Goal: Book appointment/travel/reservation

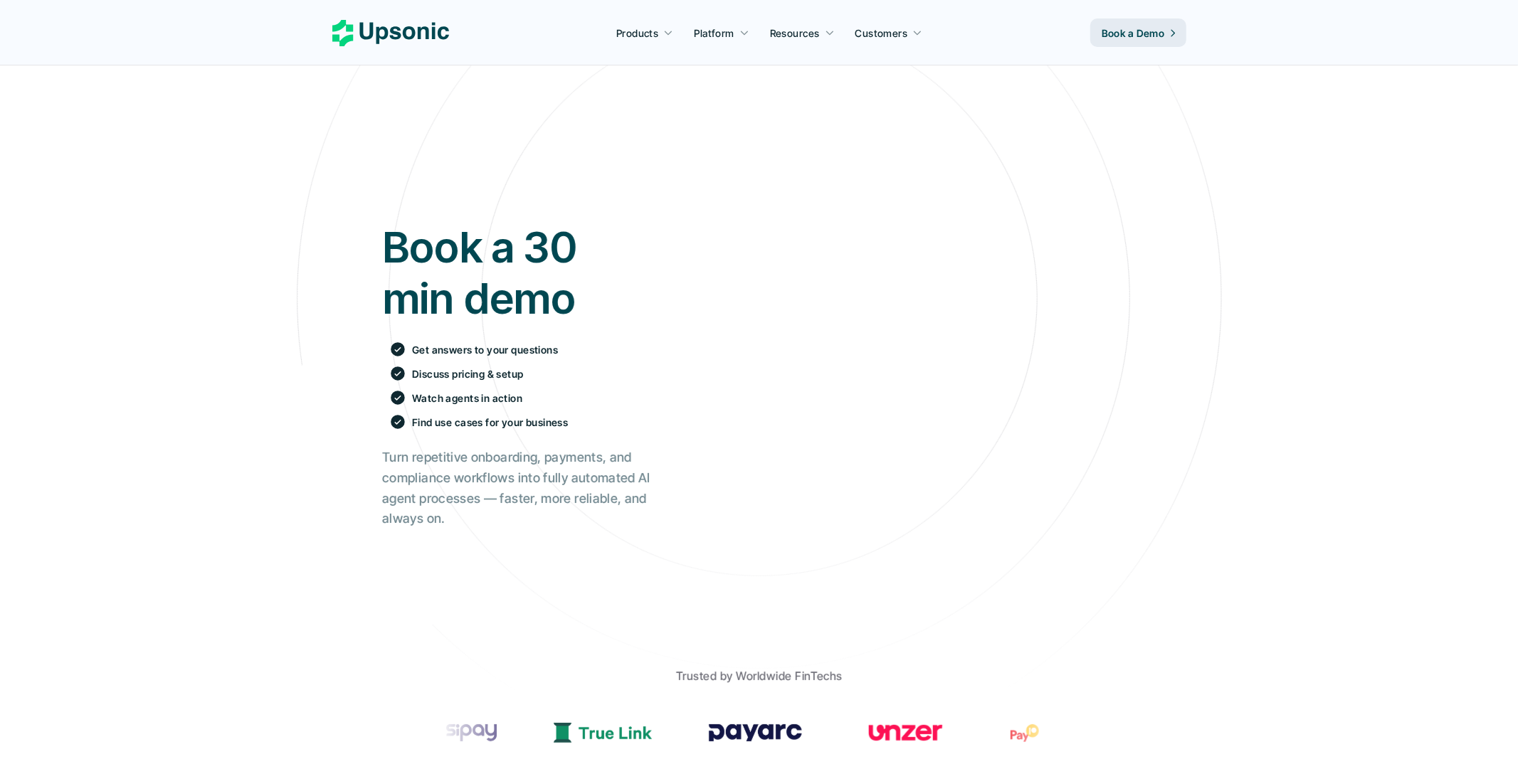
click at [508, 270] on h1 "Book a 30 min demo" at bounding box center [516, 272] width 268 height 102
click at [508, 268] on h1 "Book a 30 min demo" at bounding box center [516, 272] width 268 height 102
click at [547, 251] on h1 "Book a 30 min demo" at bounding box center [516, 272] width 268 height 102
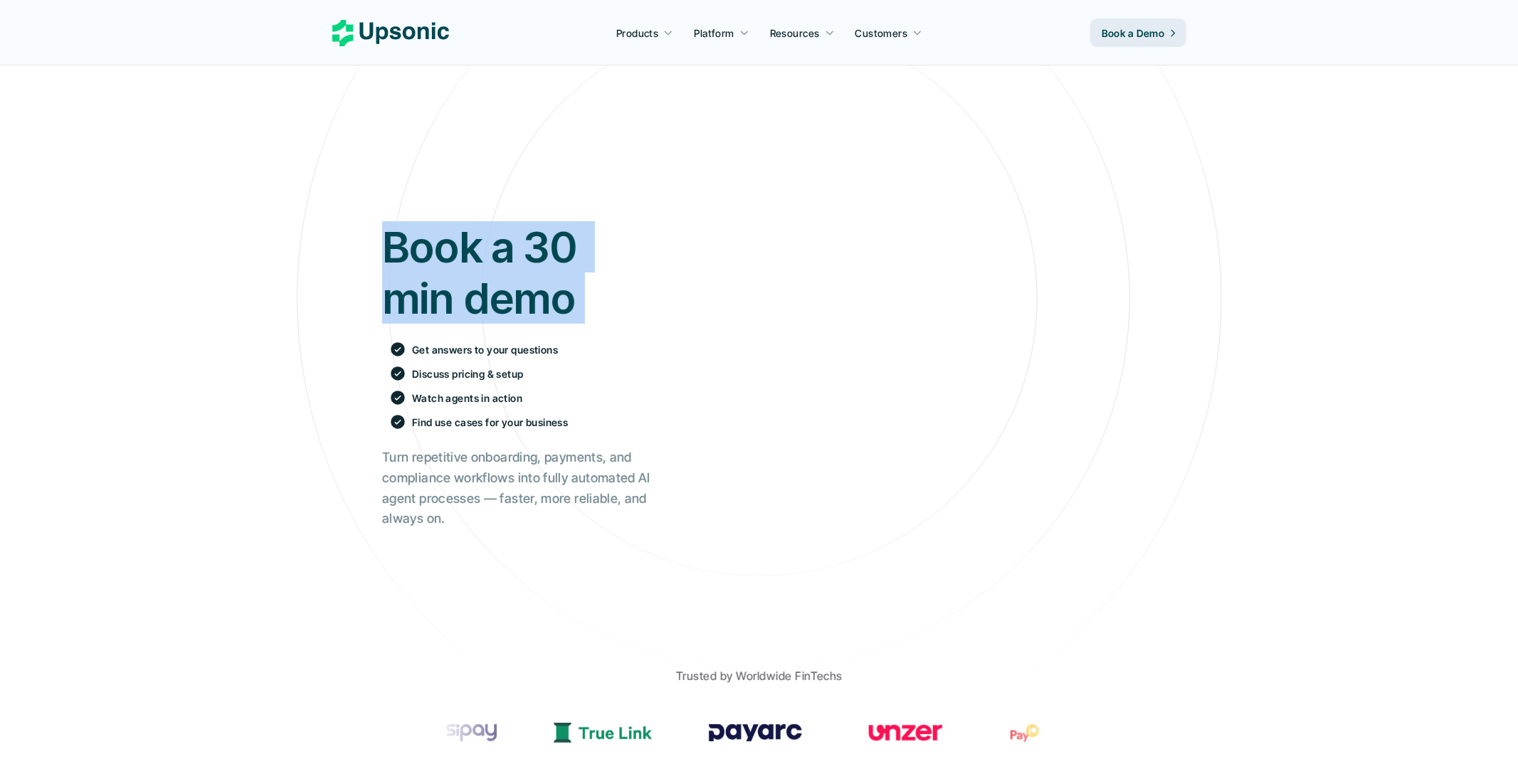
click at [547, 251] on h1 "Book a 30 min demo" at bounding box center [516, 272] width 268 height 102
click at [508, 267] on h1 "Book a 30 min demo" at bounding box center [516, 272] width 268 height 102
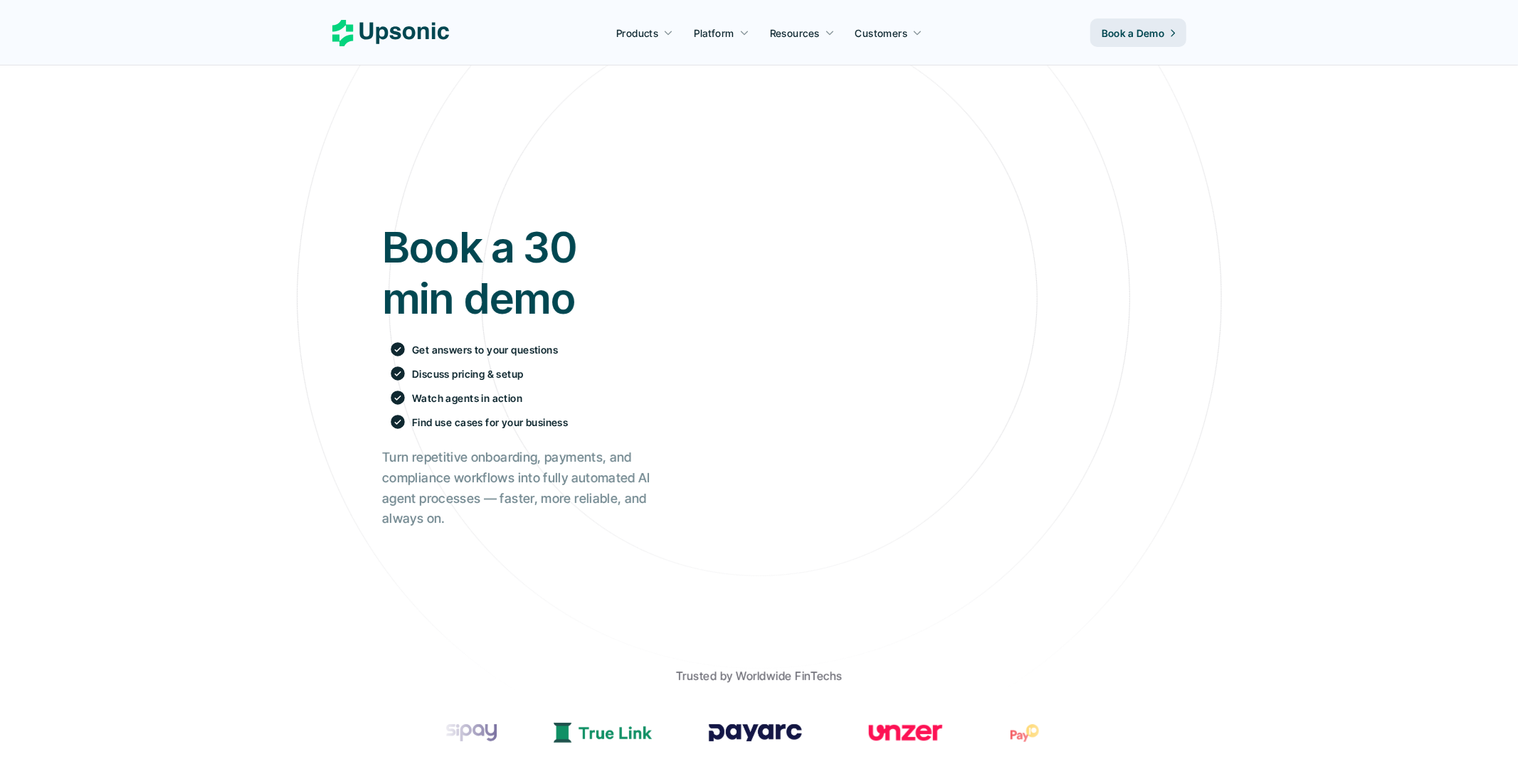
click at [517, 299] on h1 "Book a 30 min demo" at bounding box center [516, 272] width 268 height 102
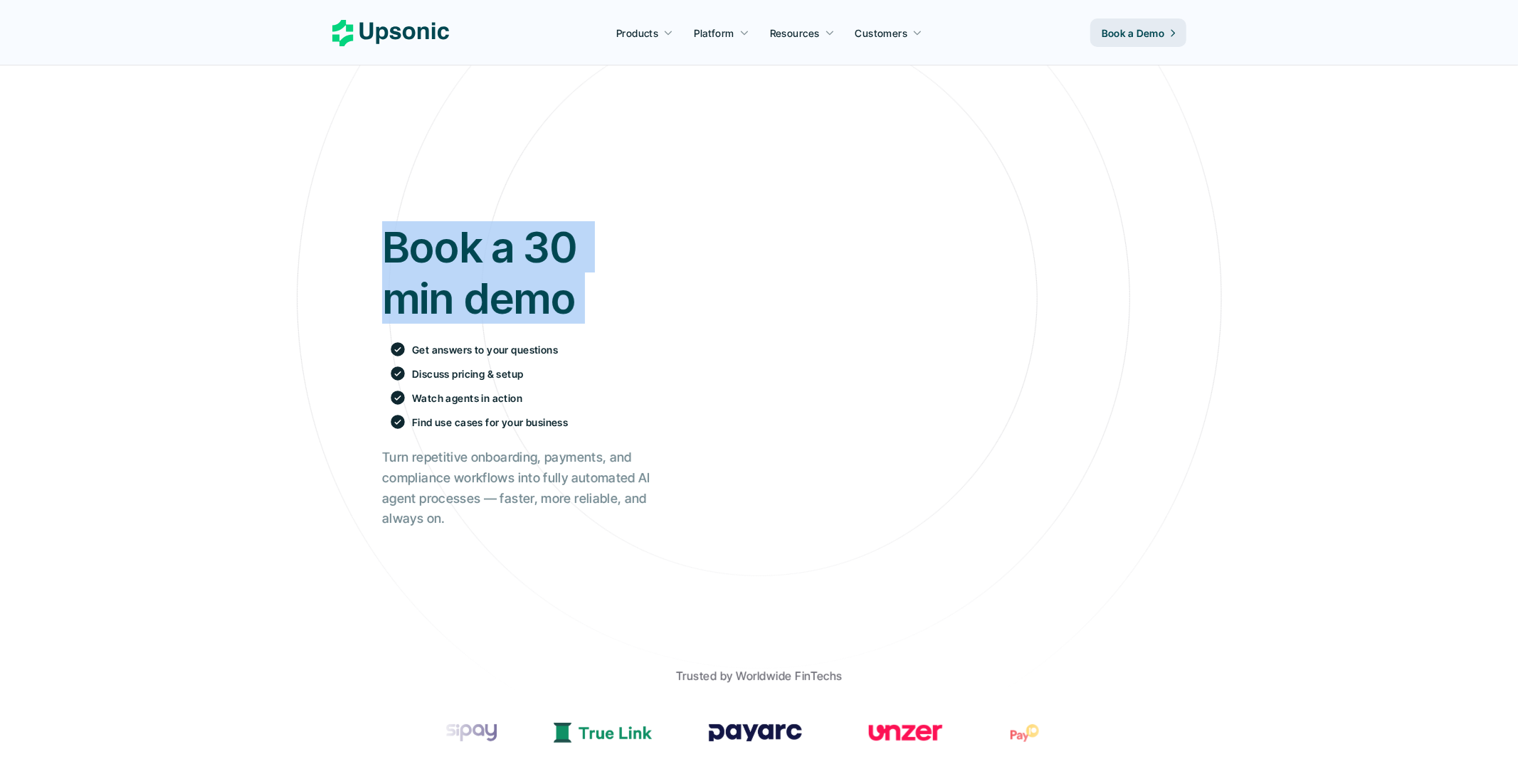
click at [517, 299] on h1 "Book a 30 min demo" at bounding box center [516, 272] width 268 height 102
click at [558, 285] on h1 "Book a 30 min demo" at bounding box center [516, 272] width 268 height 102
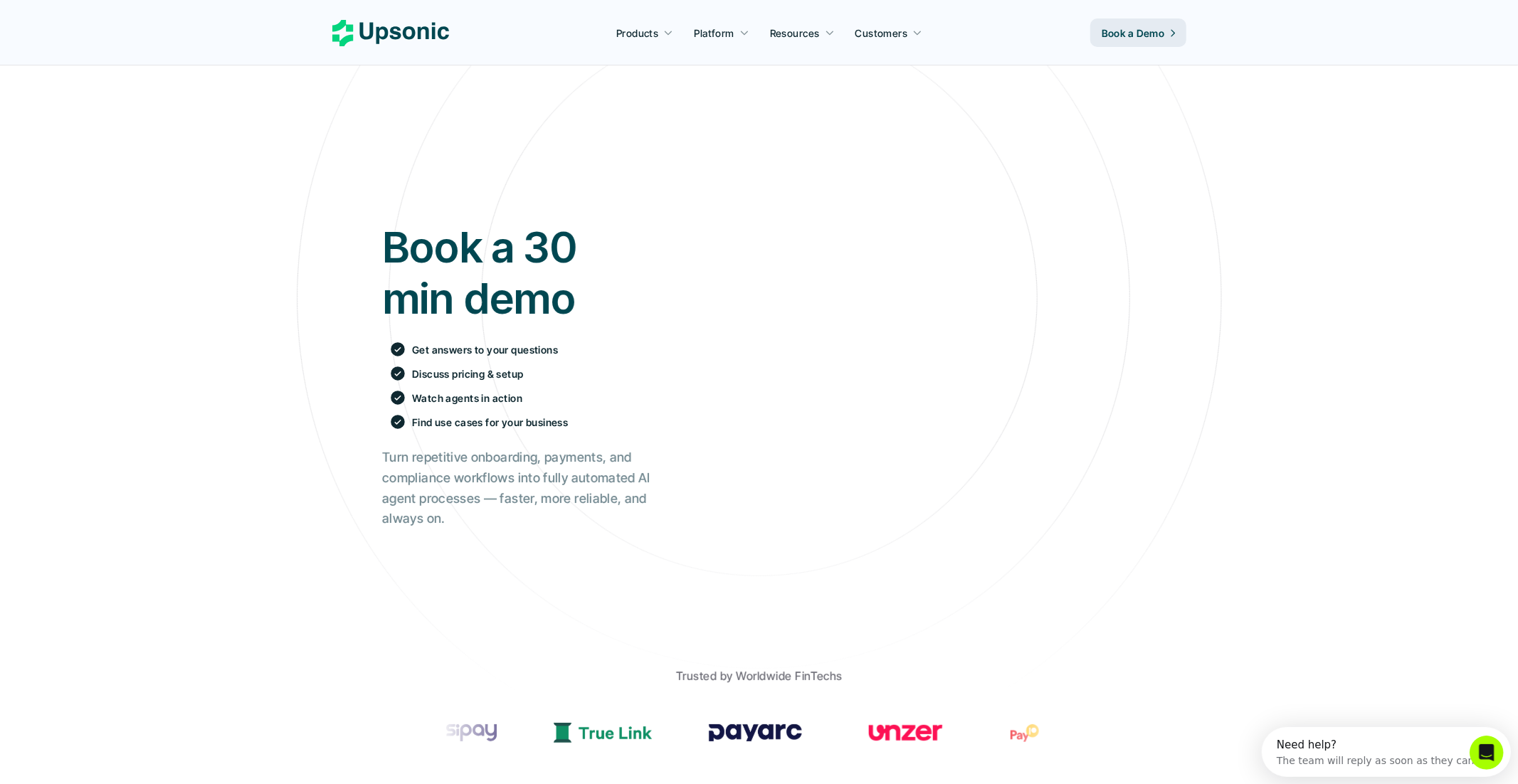
click at [1390, 765] on div "Need help? The team will reply as soon as they can" at bounding box center [1391, 751] width 249 height 39
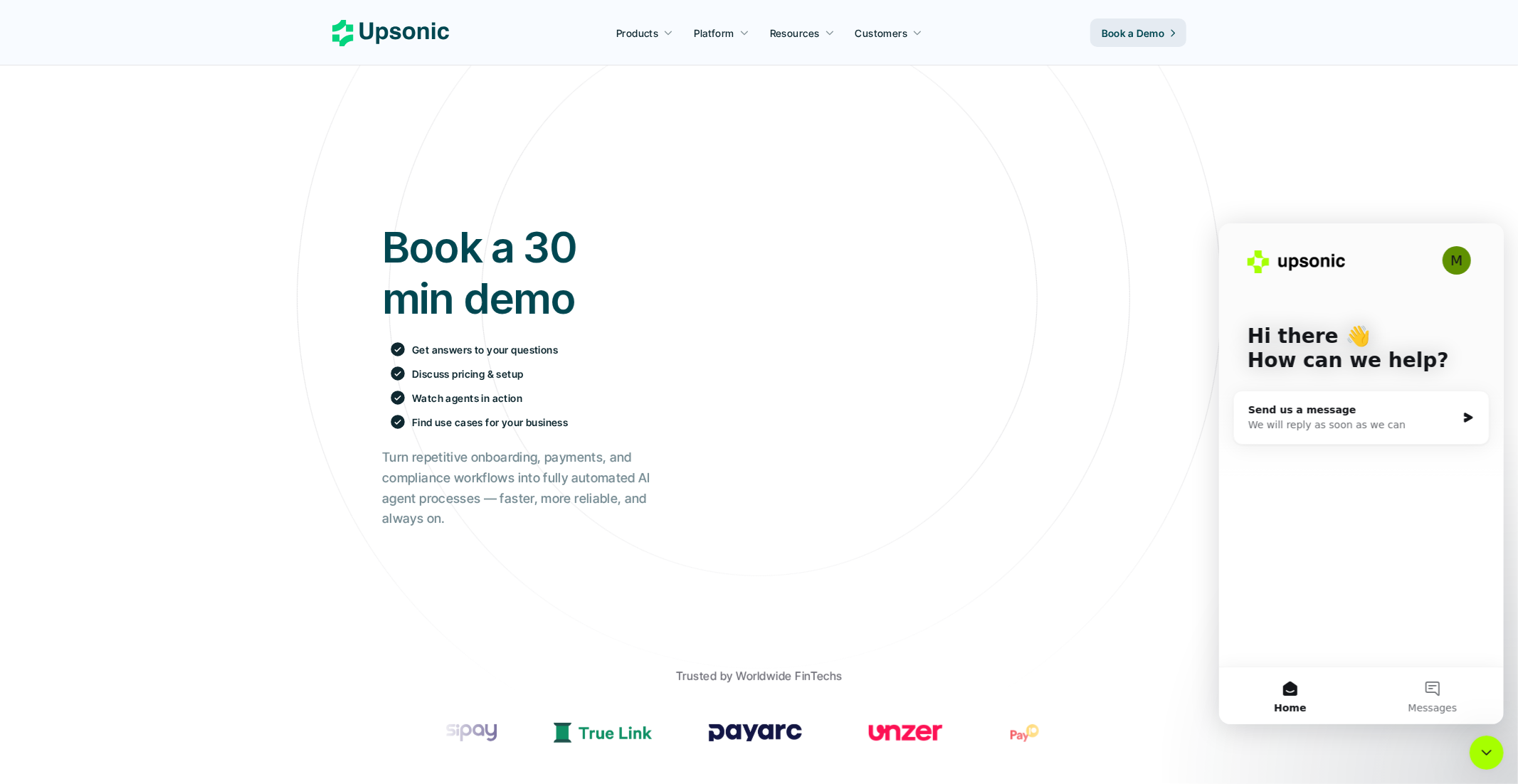
click at [1458, 257] on div "M" at bounding box center [1456, 259] width 28 height 28
click at [1459, 266] on div "M" at bounding box center [1456, 259] width 28 height 28
click at [1132, 654] on div "Book a 30 min demo Get answers to your questions Discuss pricing & setup Watch …" at bounding box center [759, 451] width 1496 height 676
click at [1476, 748] on div "Close Intercom Messenger" at bounding box center [1486, 752] width 34 height 34
